Goal: Use online tool/utility: Utilize a website feature to perform a specific function

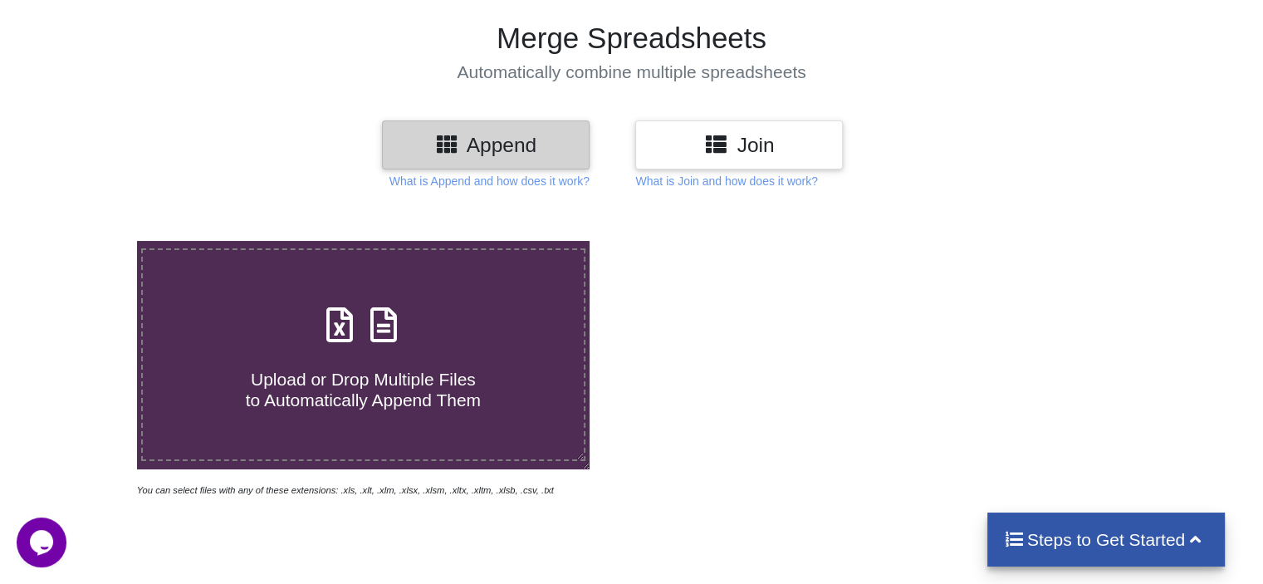
click at [379, 311] on icon at bounding box center [384, 316] width 42 height 35
click at [86, 241] on input "Upload or Drop Multiple Files to Automatically Append Them" at bounding box center [86, 241] width 0 height 0
type input "C:\fakepath\JAFZA_1-600.xlsx"
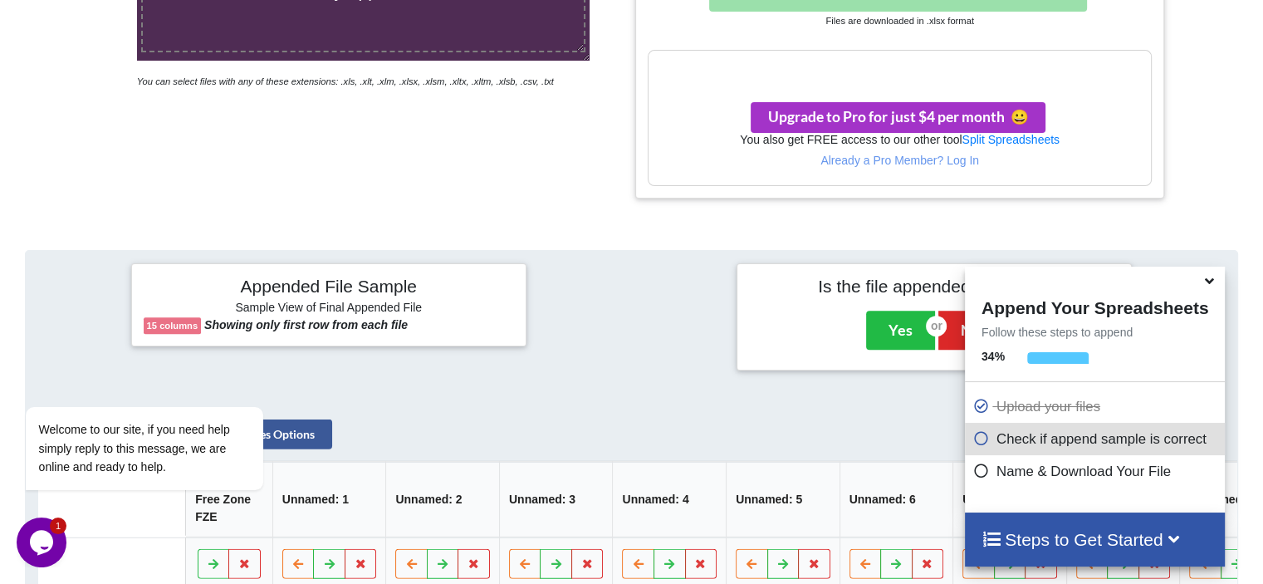
scroll to position [930, 0]
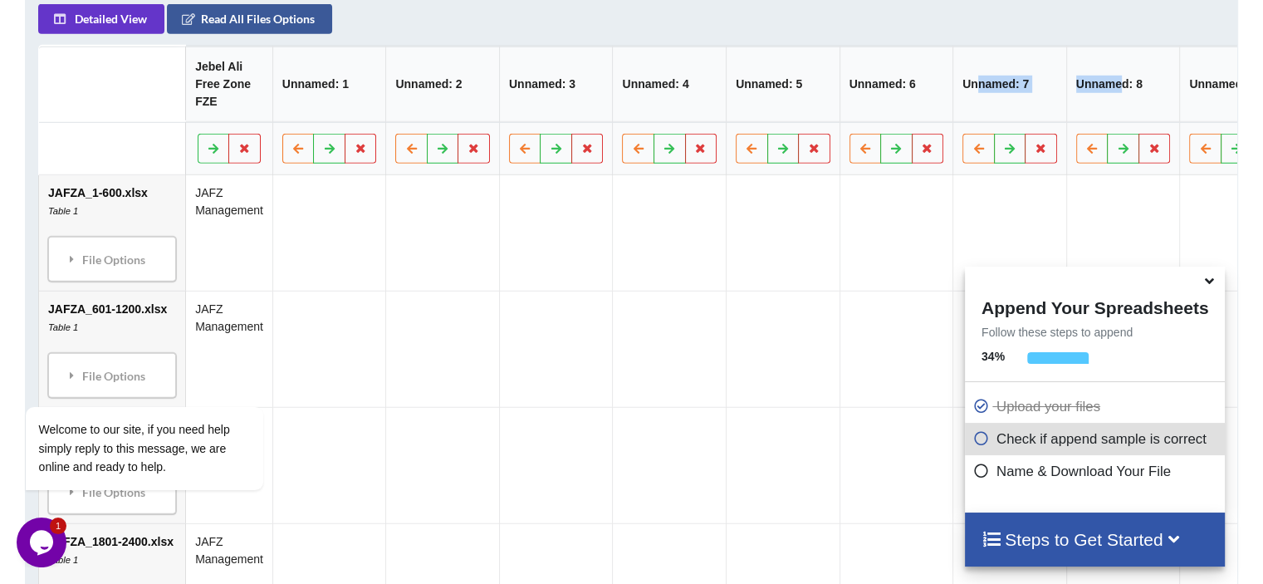
drag, startPoint x: 1116, startPoint y: 73, endPoint x: 935, endPoint y: 109, distance: 184.6
click at [942, 107] on tr "Jebel Ali Free Zone FZE Unnamed: 1 Unnamed: 2 Unnamed: 3 Unnamed: 4 Unnamed: 5 …" at bounding box center [934, 85] width 1790 height 76
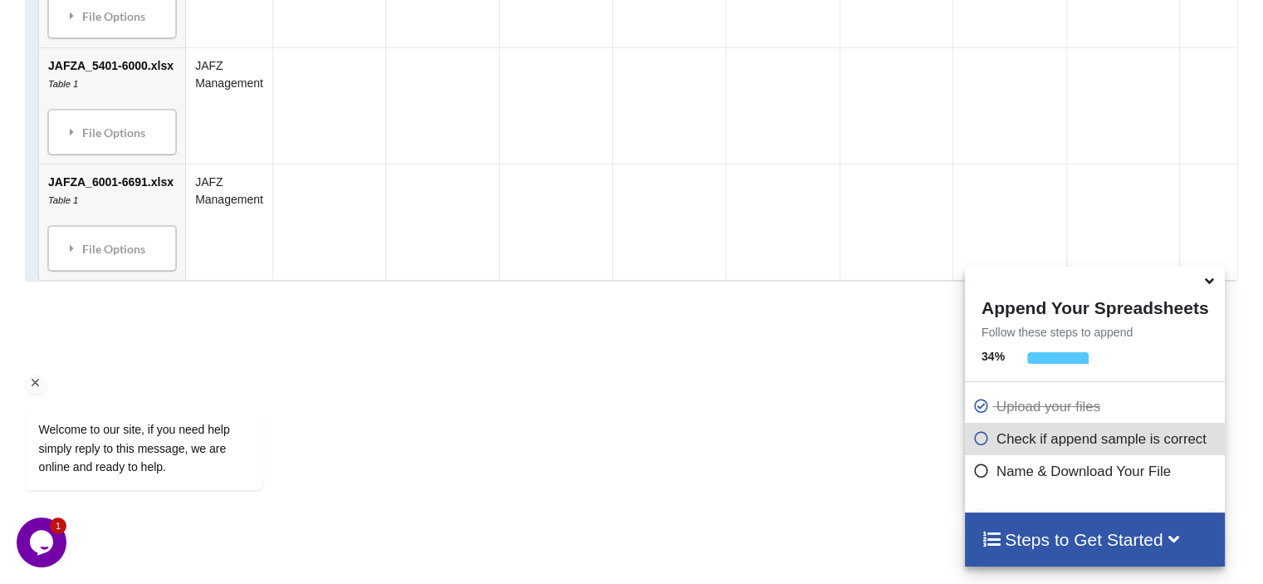
scroll to position [2167, 0]
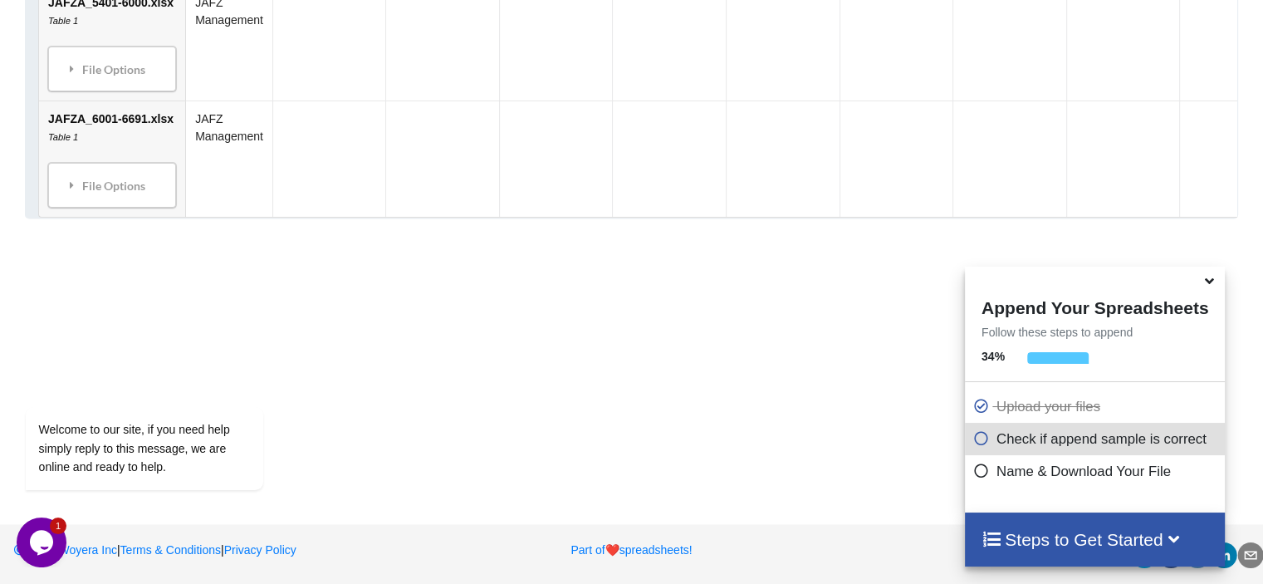
click at [1143, 534] on h4 "Steps to Get Started" at bounding box center [1095, 539] width 227 height 21
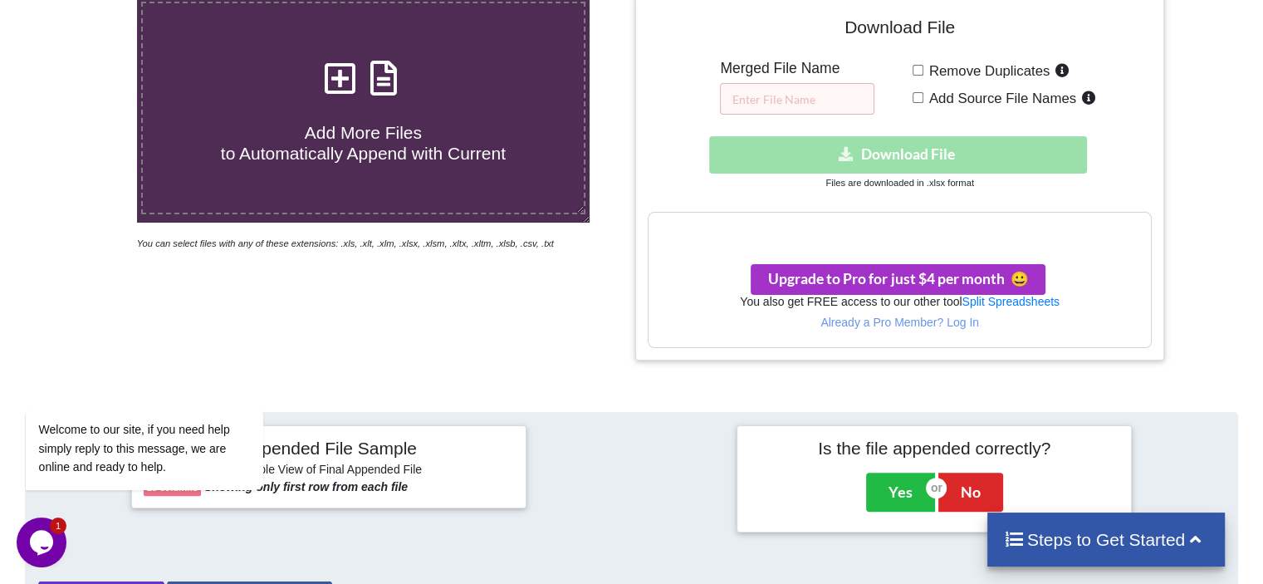
scroll to position [340, 0]
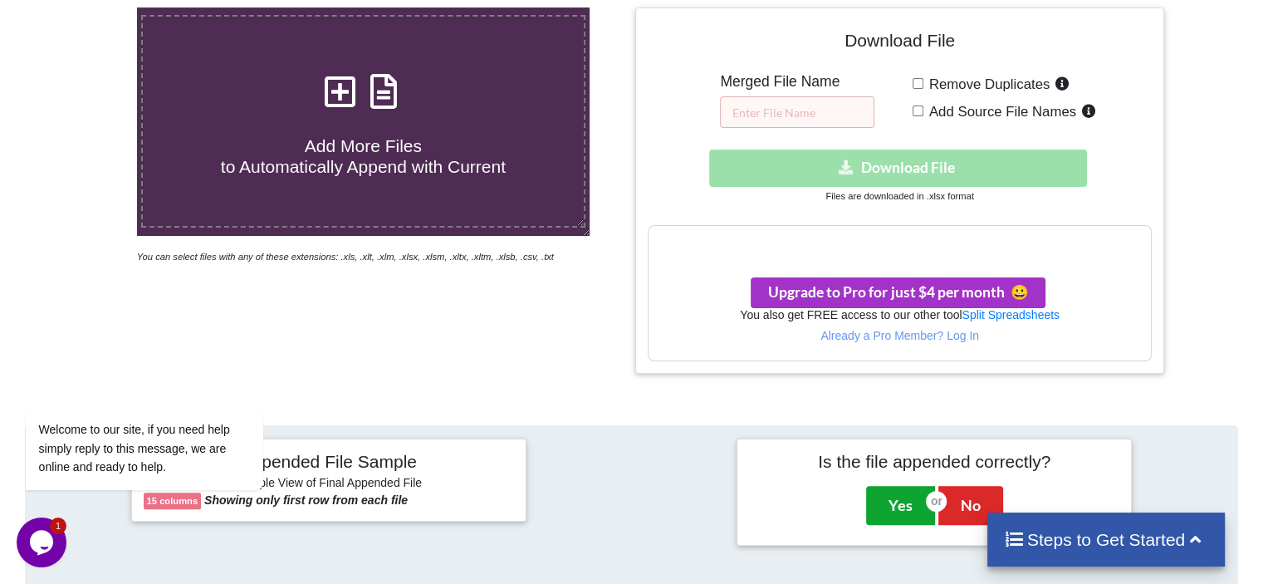
click at [889, 498] on button "Yes" at bounding box center [900, 505] width 69 height 38
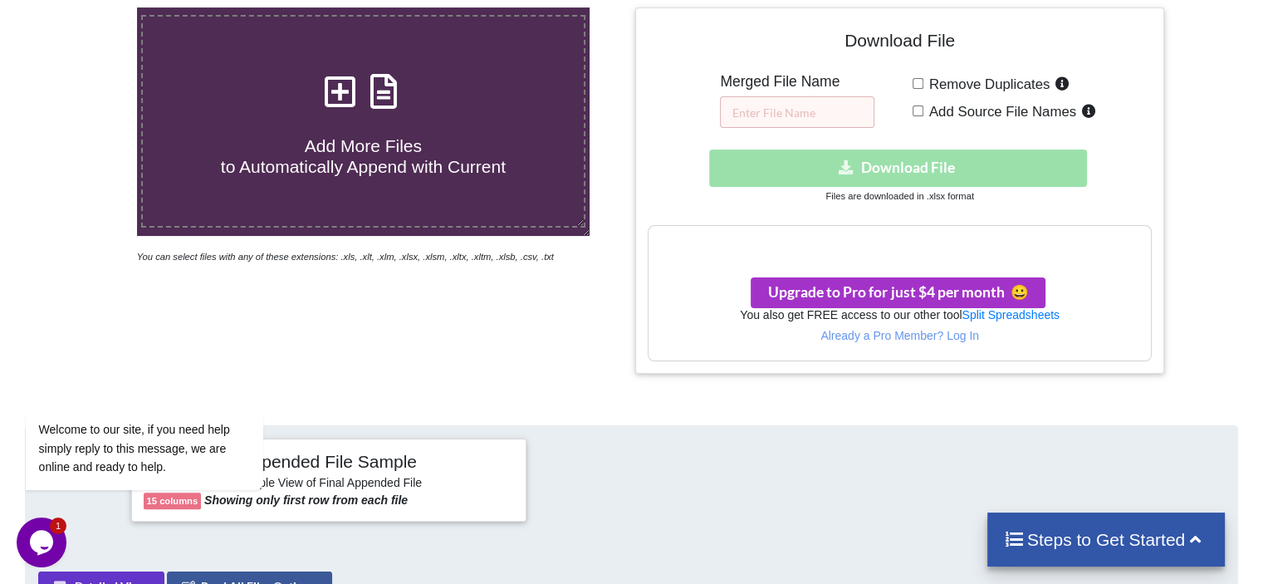
scroll to position [346, 0]
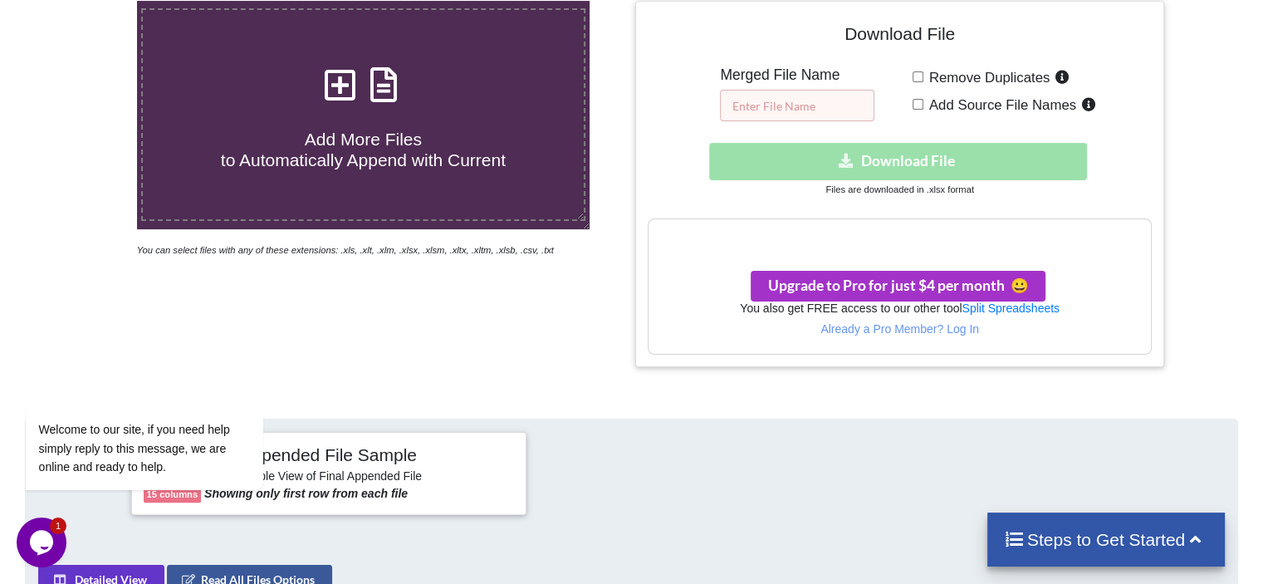
click at [790, 99] on input "text" at bounding box center [797, 106] width 154 height 32
type input "JAFZA_MAY"
click at [885, 157] on div "Download hidden Download File" at bounding box center [899, 161] width 503 height 37
click at [800, 229] on icon at bounding box center [800, 235] width 17 height 15
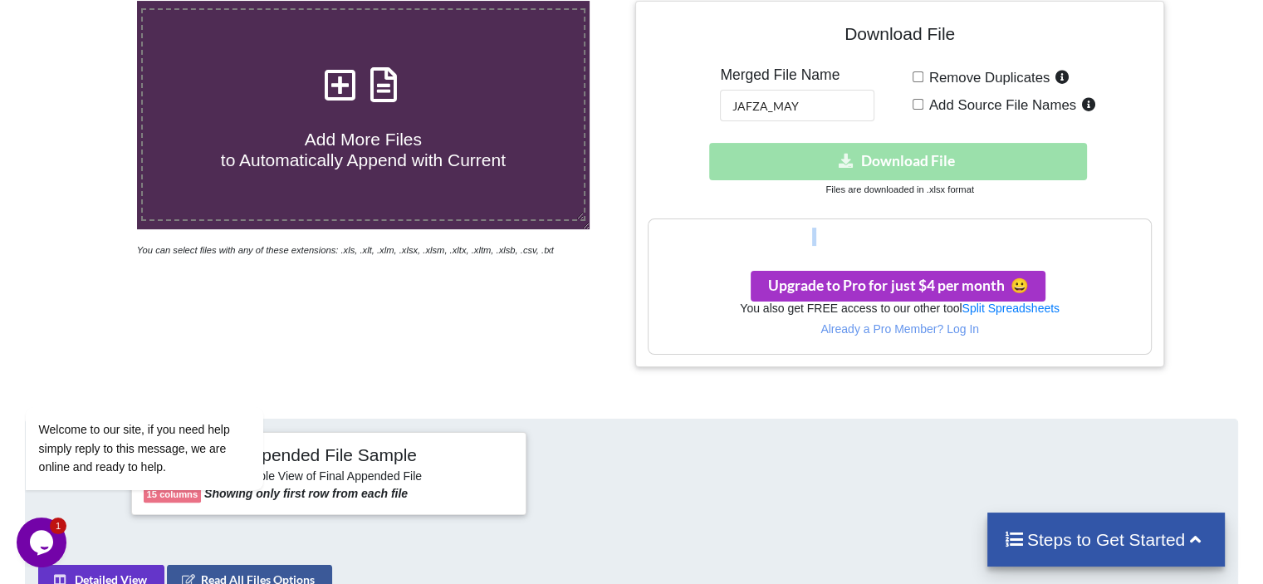
click at [800, 229] on icon at bounding box center [800, 235] width 17 height 15
click at [791, 205] on div "Download File Merged File Name JAFZA_MAY Remove Duplicates Add Source File Name…" at bounding box center [899, 183] width 503 height 341
